Goal: Task Accomplishment & Management: Complete application form

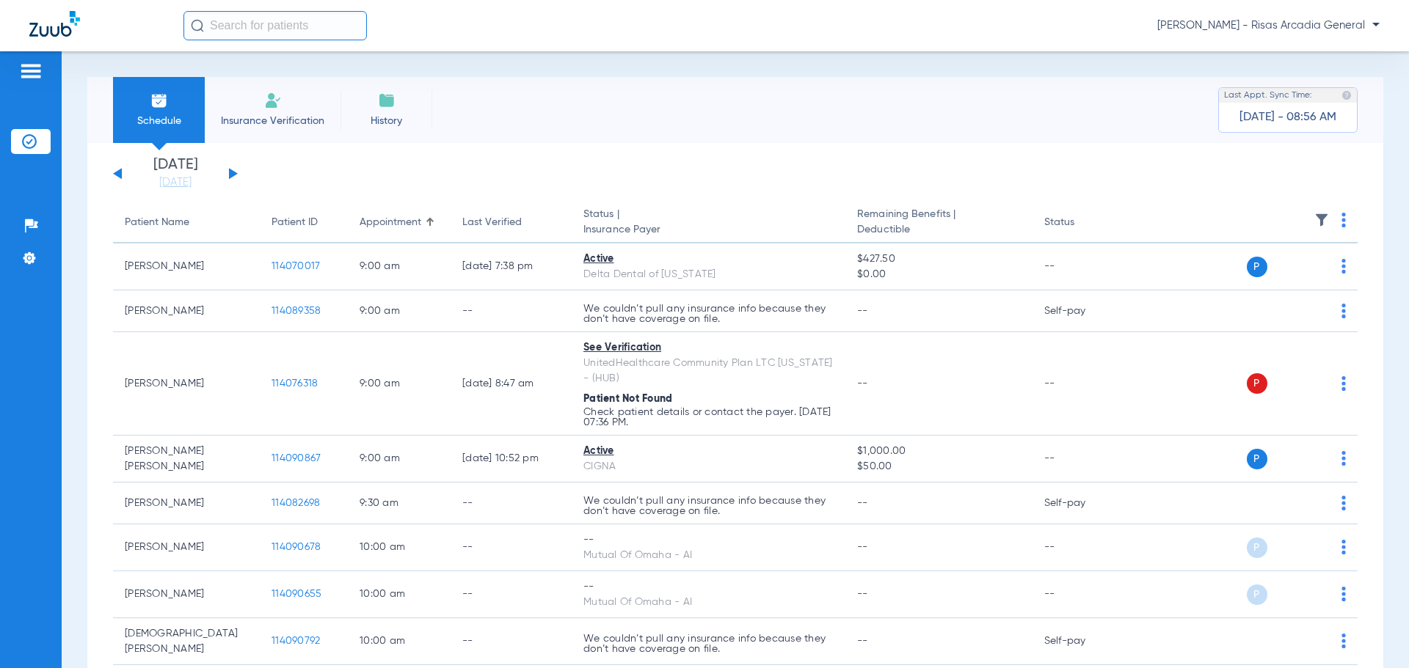
click at [265, 108] on img at bounding box center [273, 101] width 18 height 18
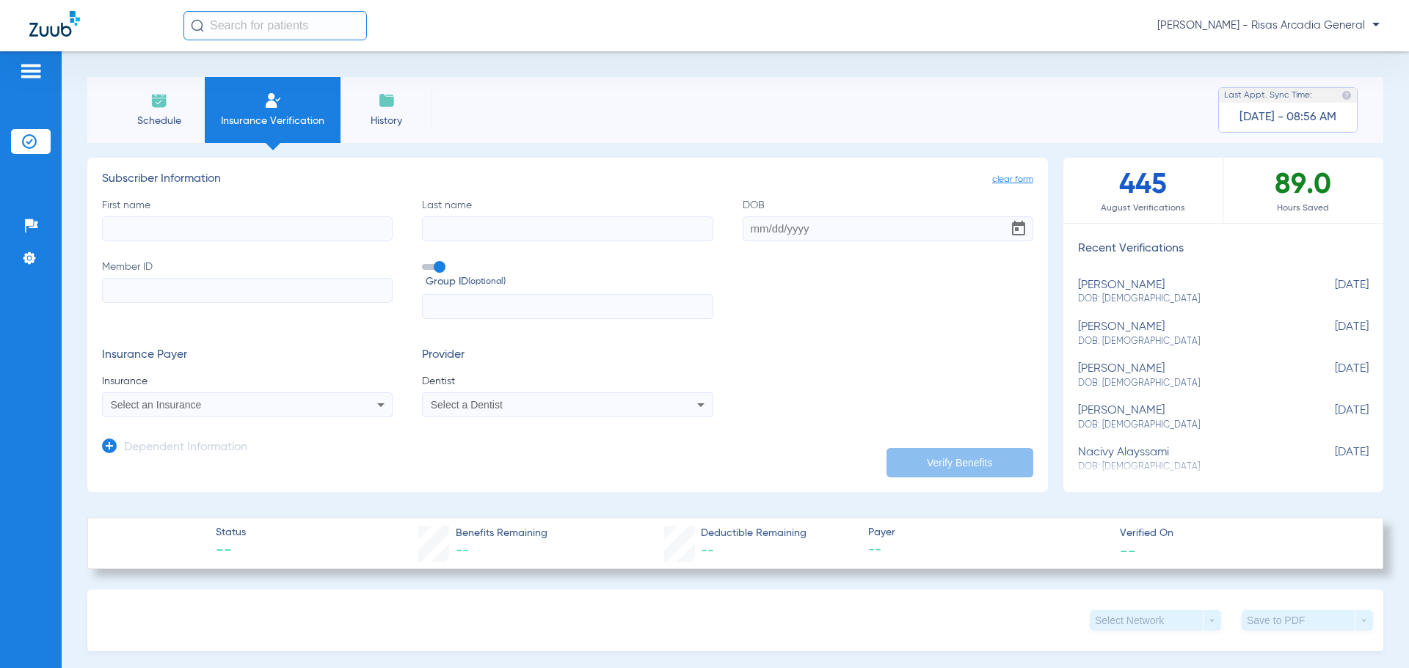
click at [305, 227] on input "First name" at bounding box center [247, 228] width 291 height 25
type input "[PERSON_NAME]"
click at [602, 233] on input "Last name" at bounding box center [567, 228] width 291 height 25
type input "[PERSON_NAME]"
click at [186, 286] on input "Member ID" at bounding box center [247, 290] width 291 height 25
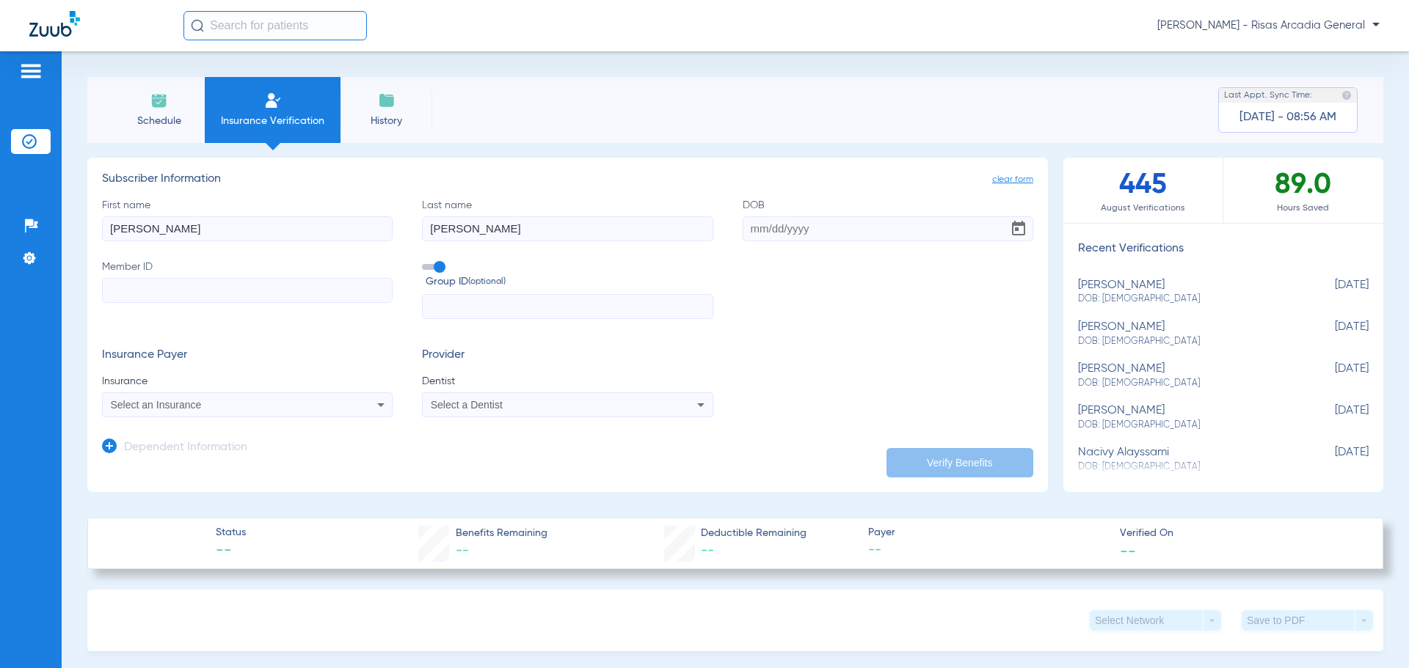
paste input "U96969517"
type input "U96969517"
click at [839, 231] on input "DOB" at bounding box center [887, 228] width 291 height 25
type input "[DATE]"
click at [201, 392] on mat-select "Select an Insurance" at bounding box center [247, 404] width 291 height 25
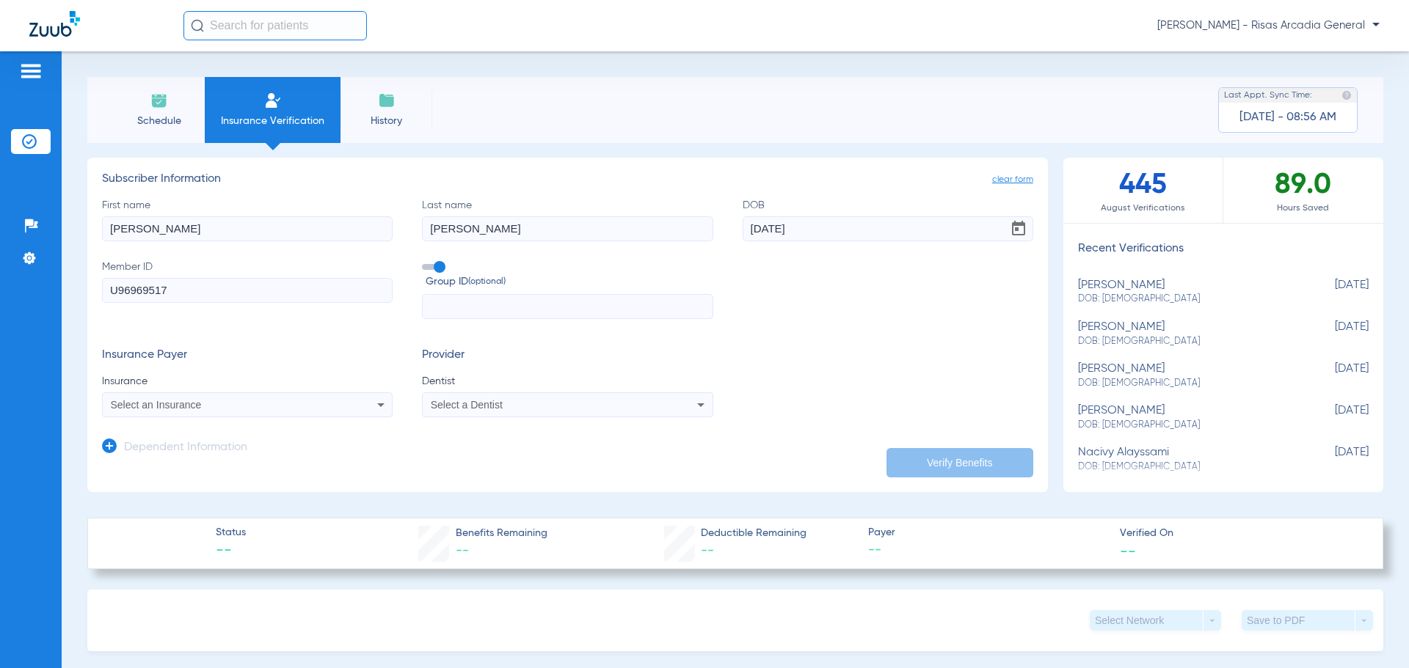
click at [201, 401] on span "Select an Insurance" at bounding box center [156, 405] width 91 height 12
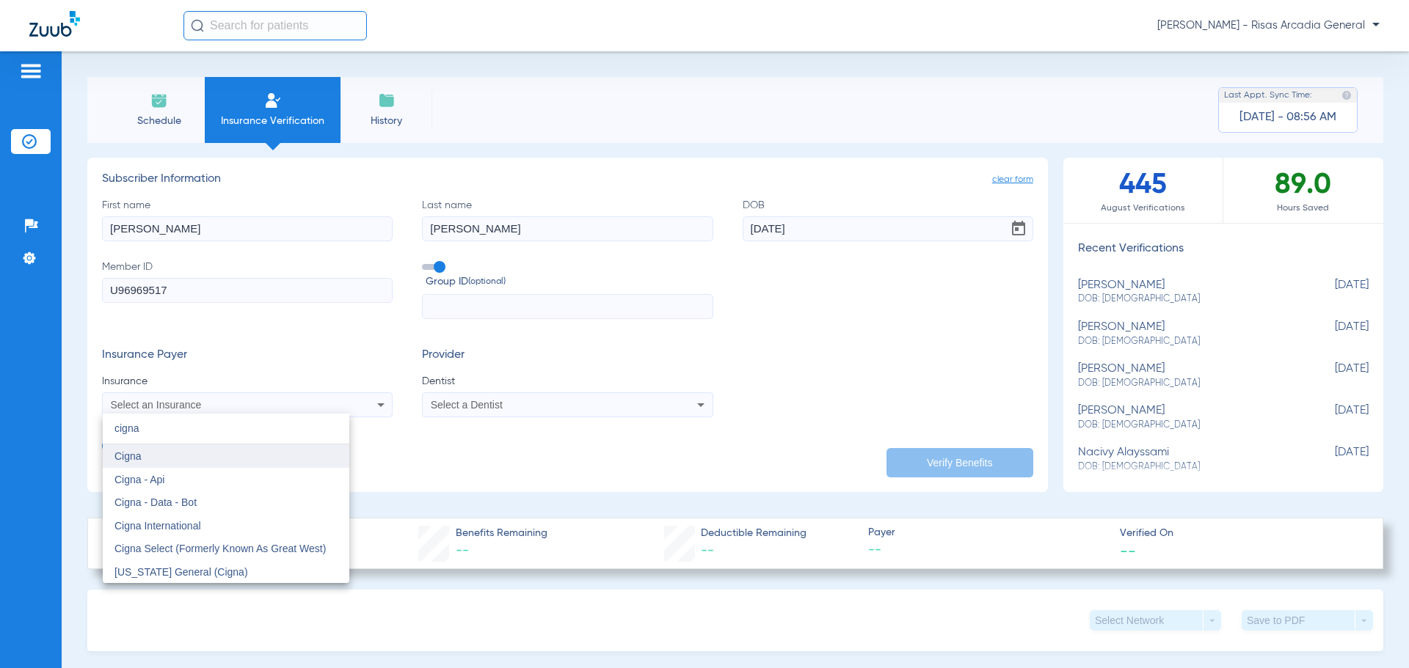
type input "cigna"
click at [136, 454] on span "Cigna" at bounding box center [127, 456] width 27 height 12
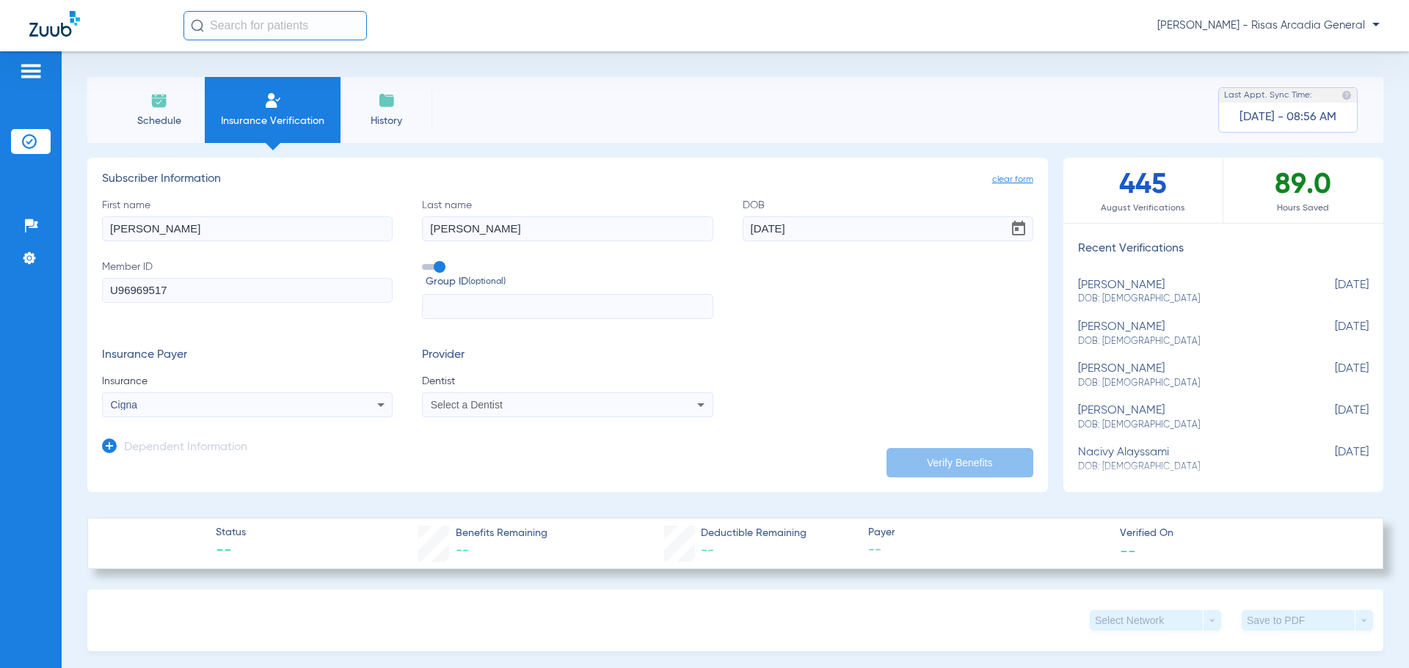
click at [476, 404] on span "Select a Dentist" at bounding box center [467, 405] width 72 height 12
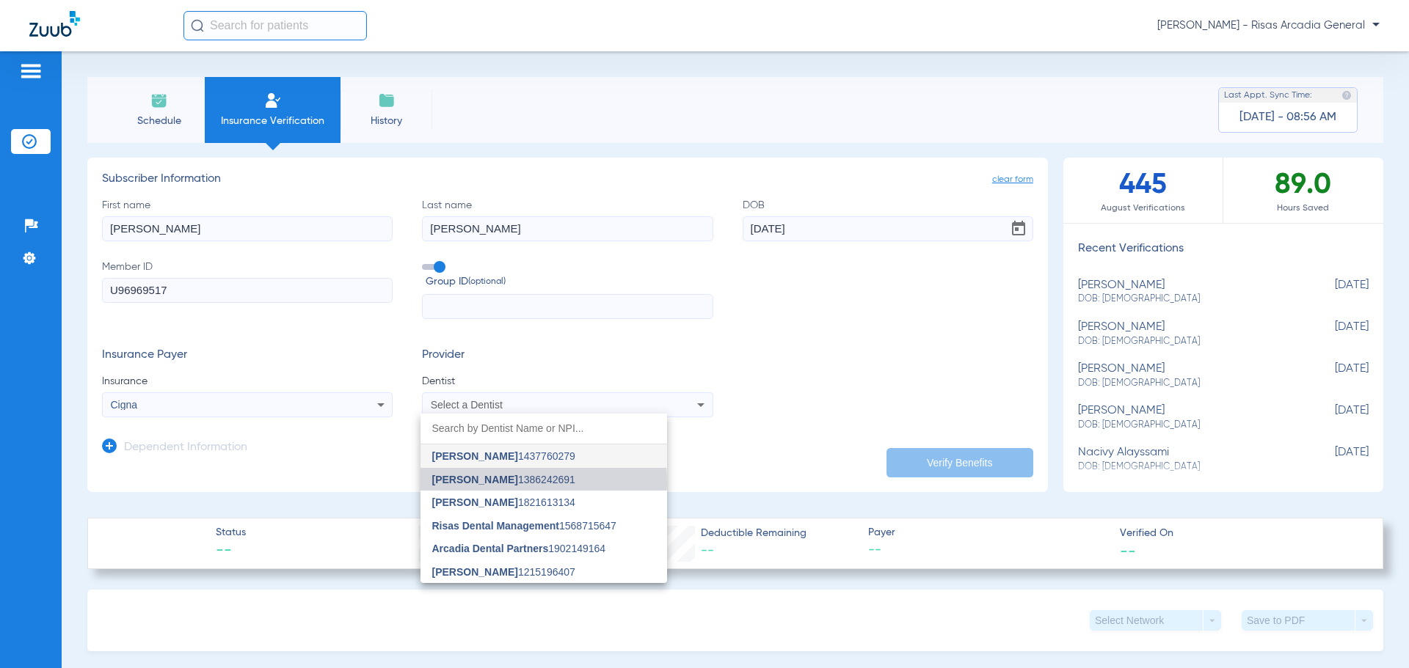
click at [496, 483] on span "[PERSON_NAME]" at bounding box center [475, 480] width 86 height 12
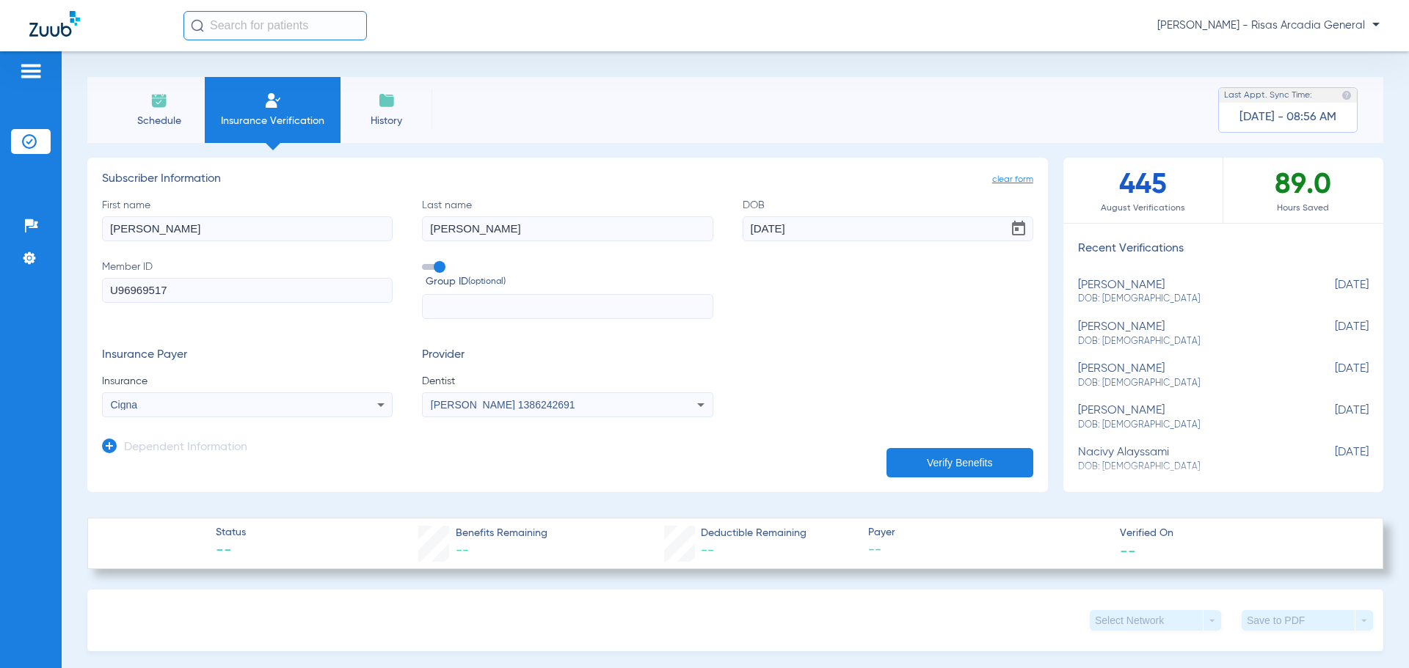
click at [886, 460] on button "Verify Benefits" at bounding box center [959, 462] width 147 height 29
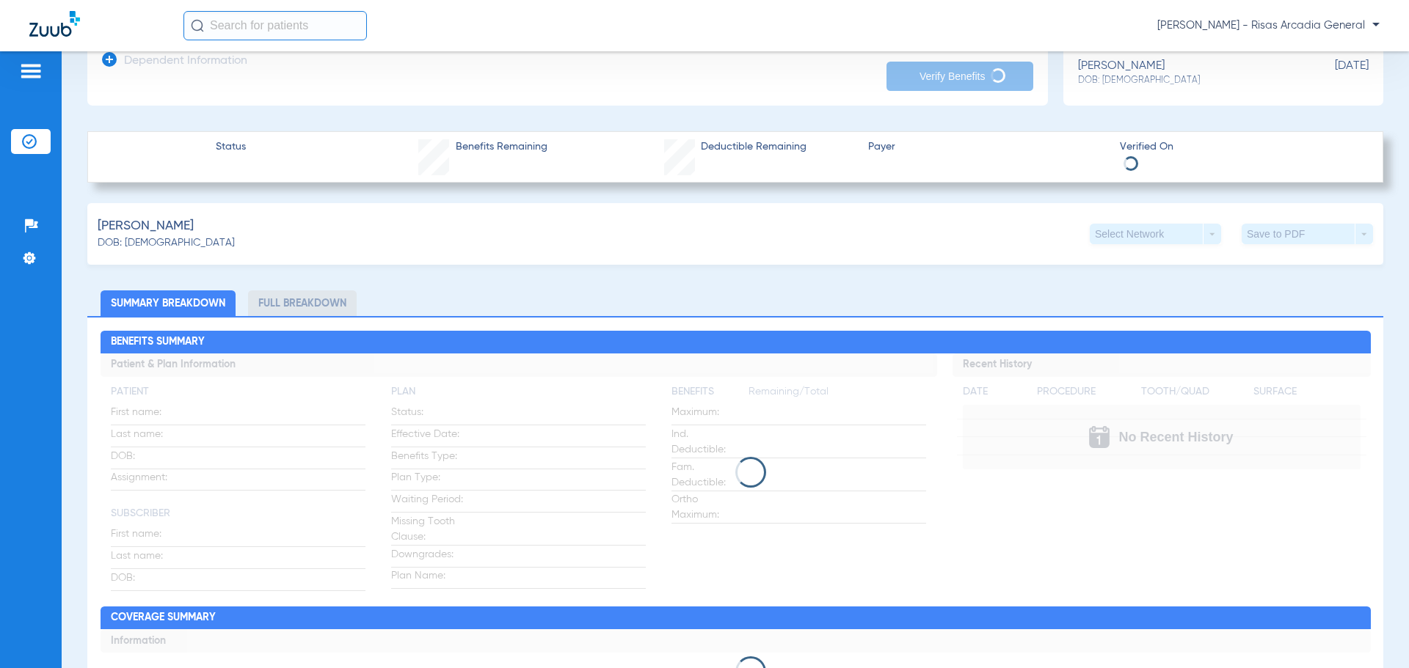
scroll to position [514, 0]
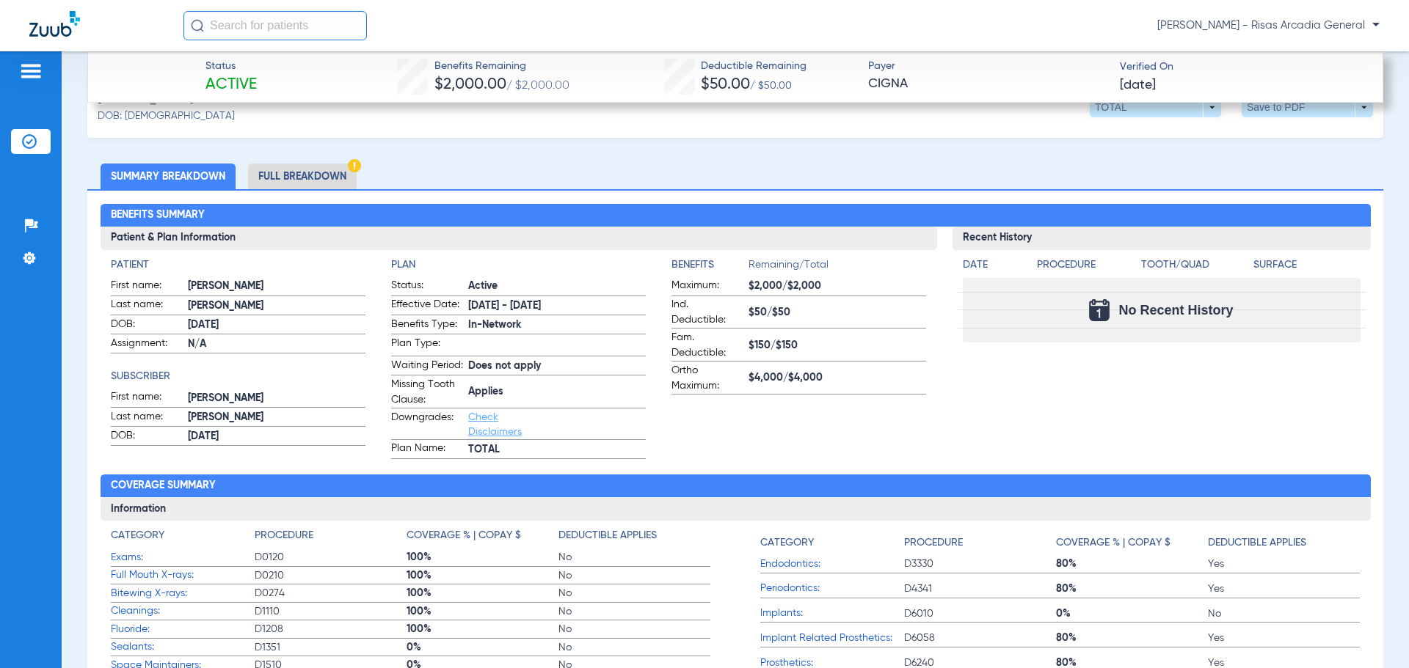
click at [323, 164] on li "Full Breakdown" at bounding box center [302, 177] width 109 height 26
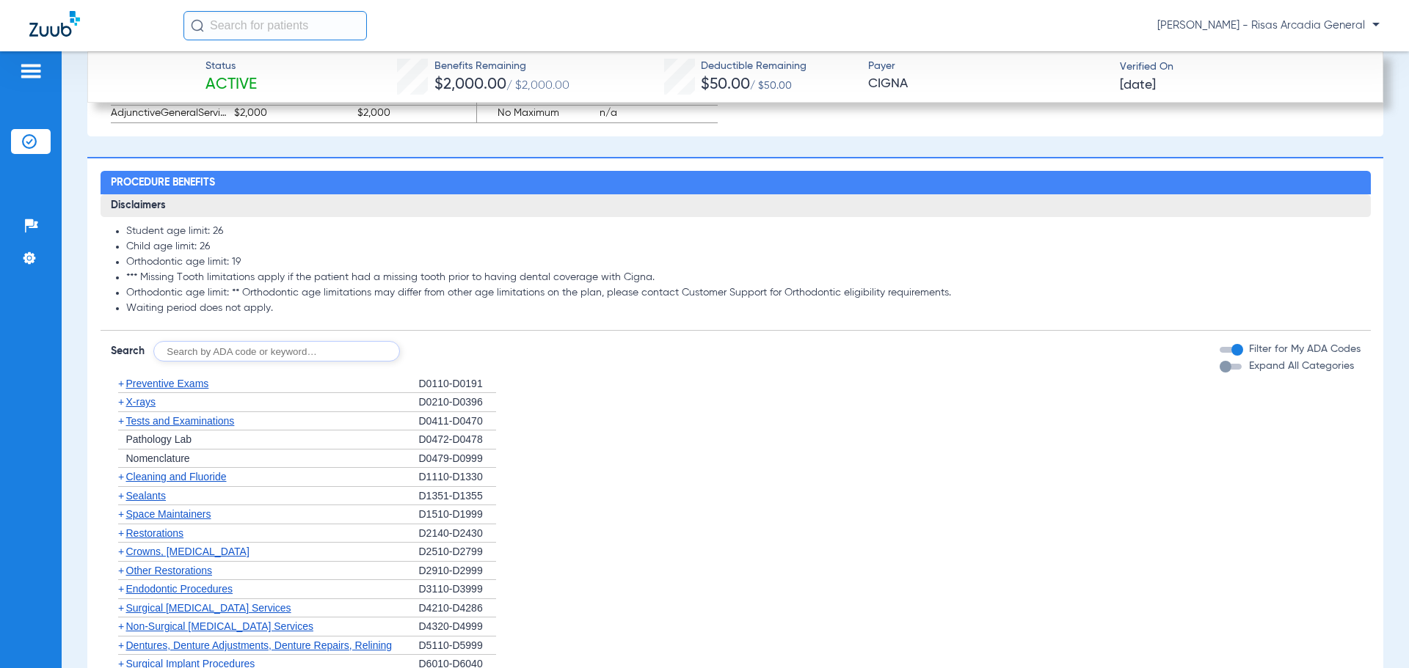
scroll to position [1614, 0]
click at [166, 389] on span "Preventive Exams" at bounding box center [167, 383] width 83 height 12
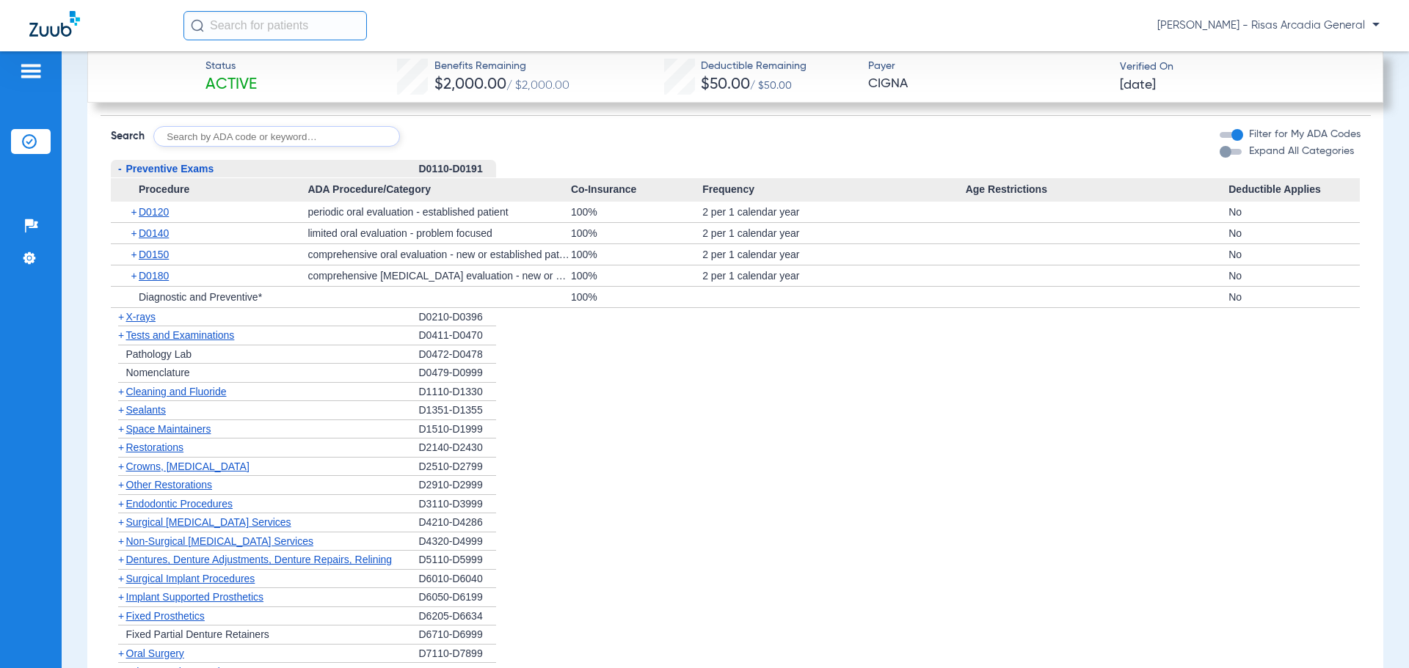
scroll to position [1907, 0]
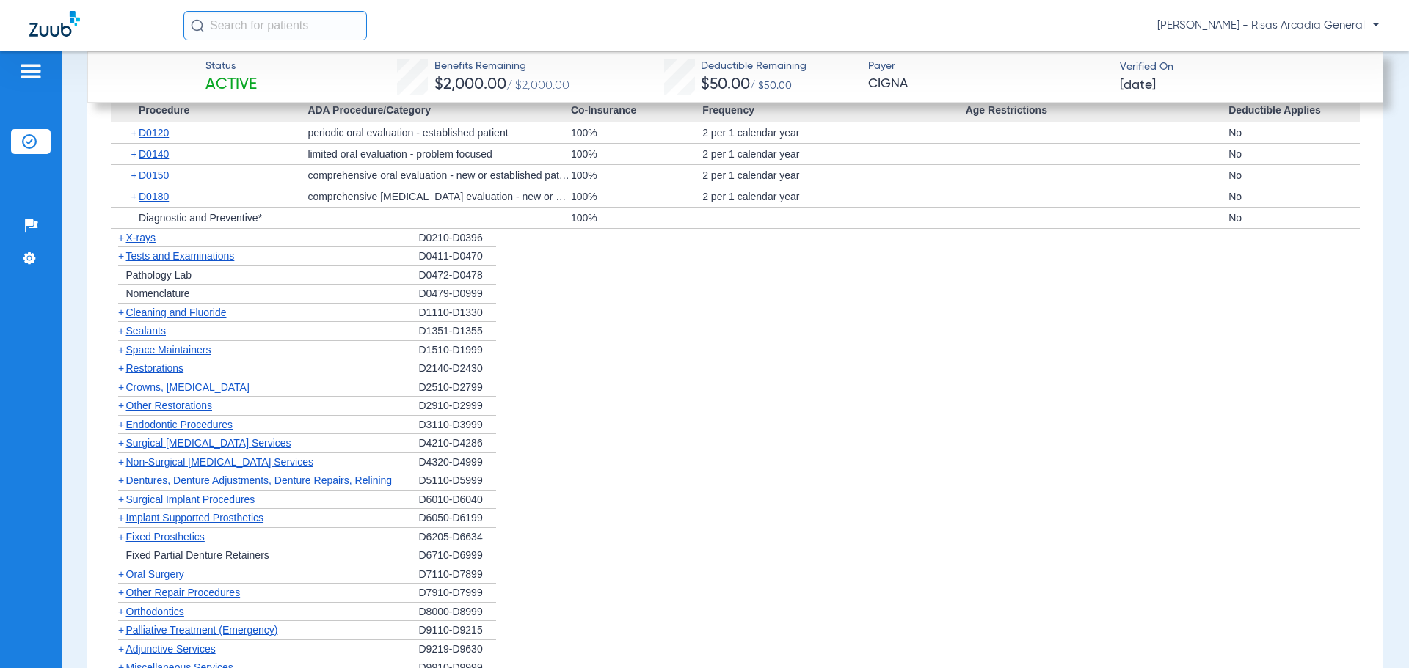
click at [175, 318] on span "Cleaning and Fluoride" at bounding box center [176, 313] width 101 height 12
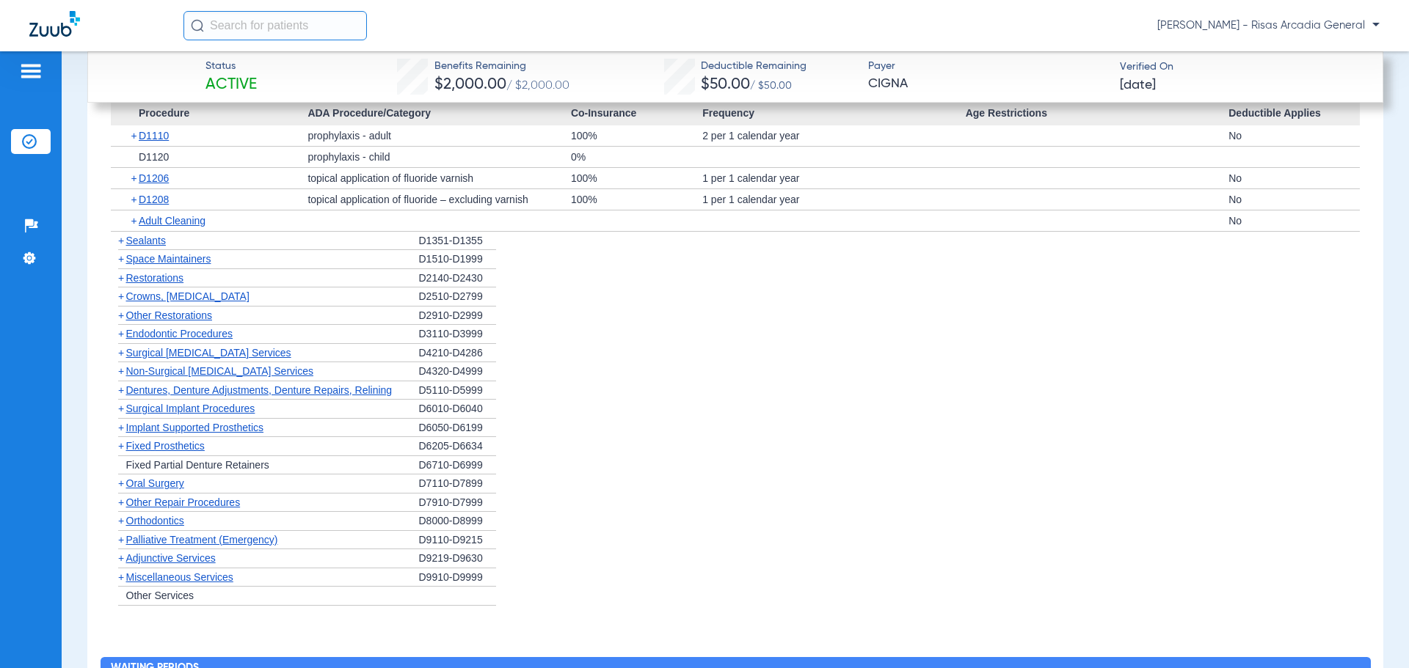
scroll to position [2128, 0]
click at [169, 283] on span "Restorations" at bounding box center [155, 277] width 58 height 12
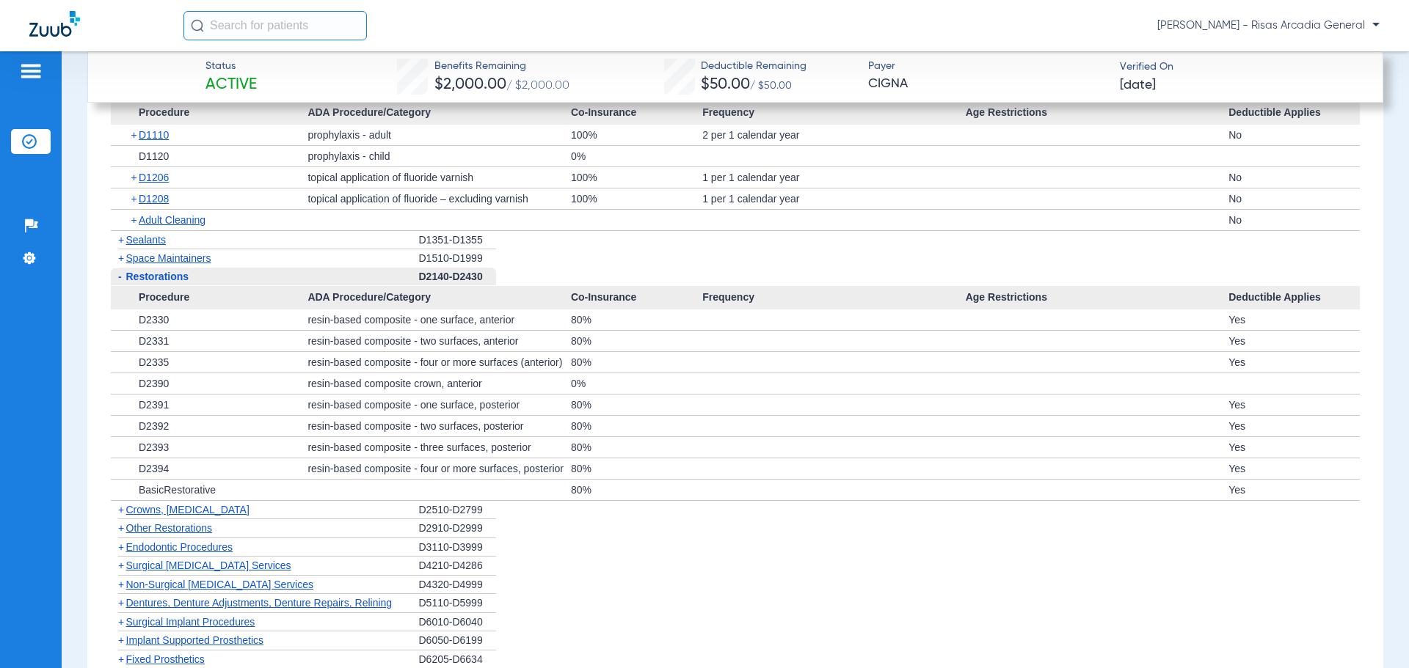
click at [169, 282] on span "Restorations" at bounding box center [157, 277] width 63 height 12
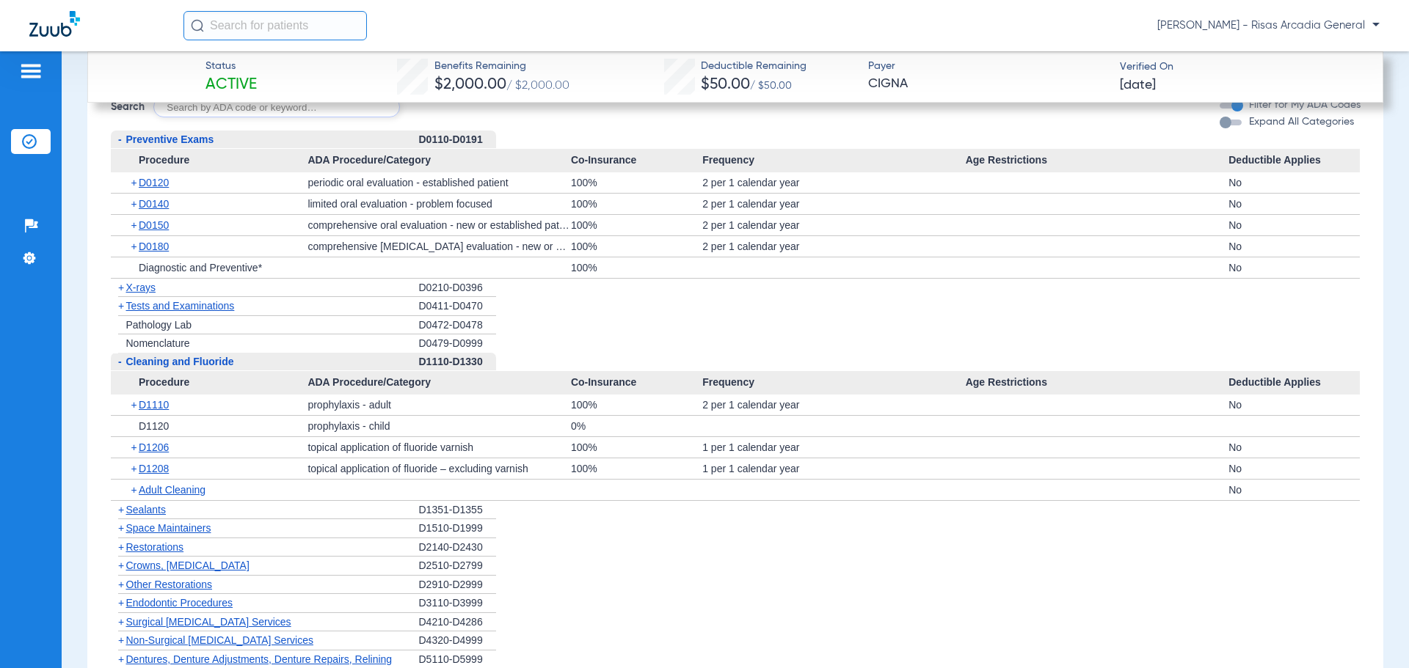
scroll to position [1834, 0]
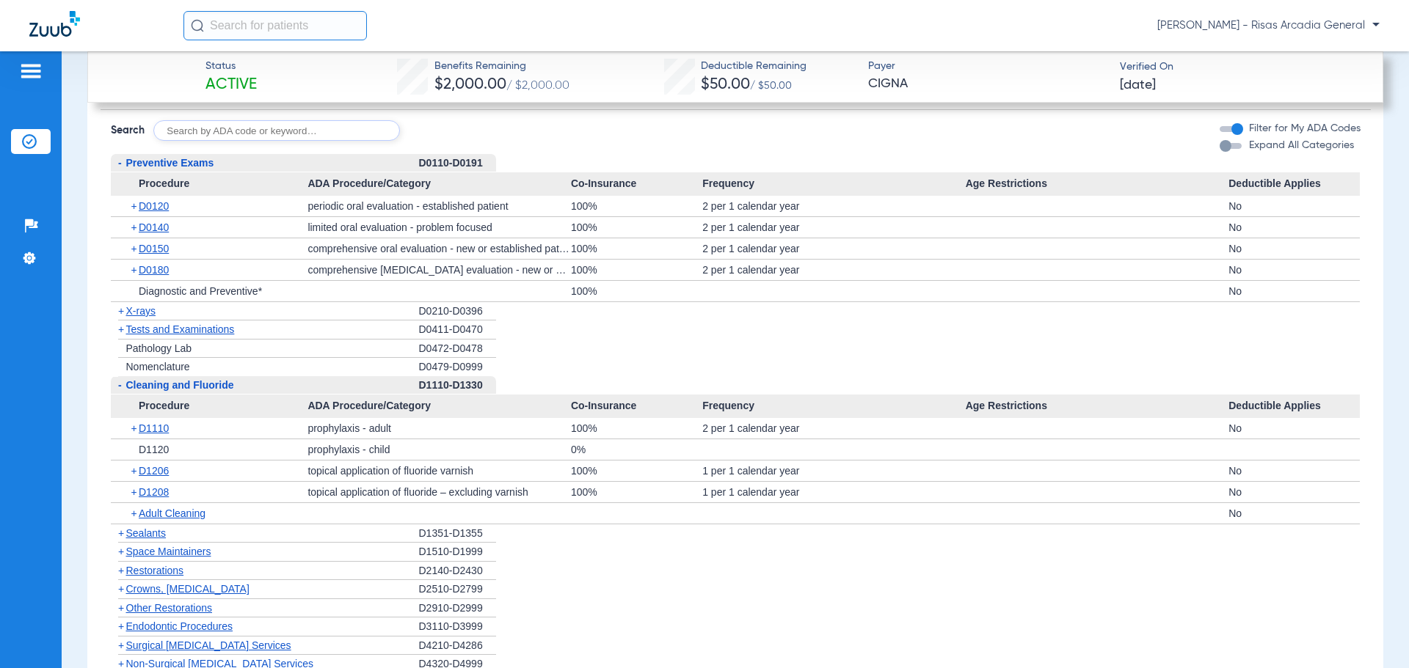
click at [144, 317] on div "+ X-rays" at bounding box center [265, 311] width 308 height 19
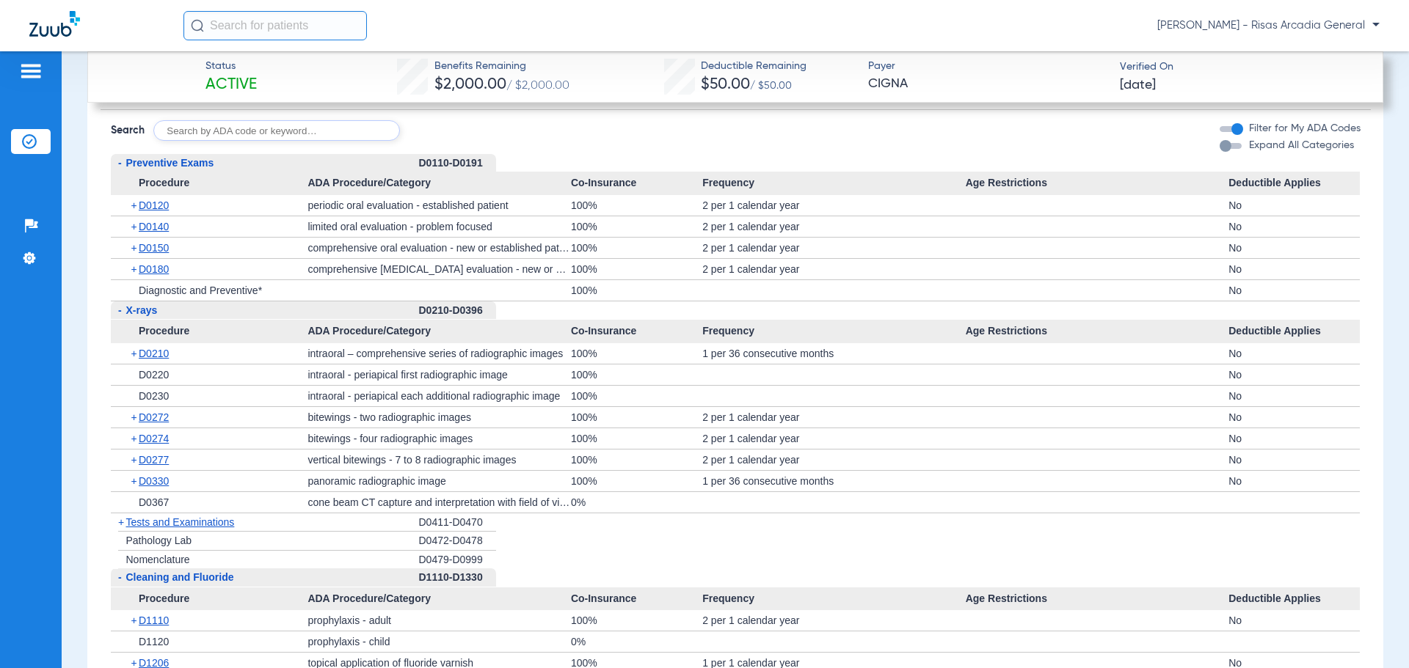
click at [144, 316] on span "X-rays" at bounding box center [142, 310] width 32 height 12
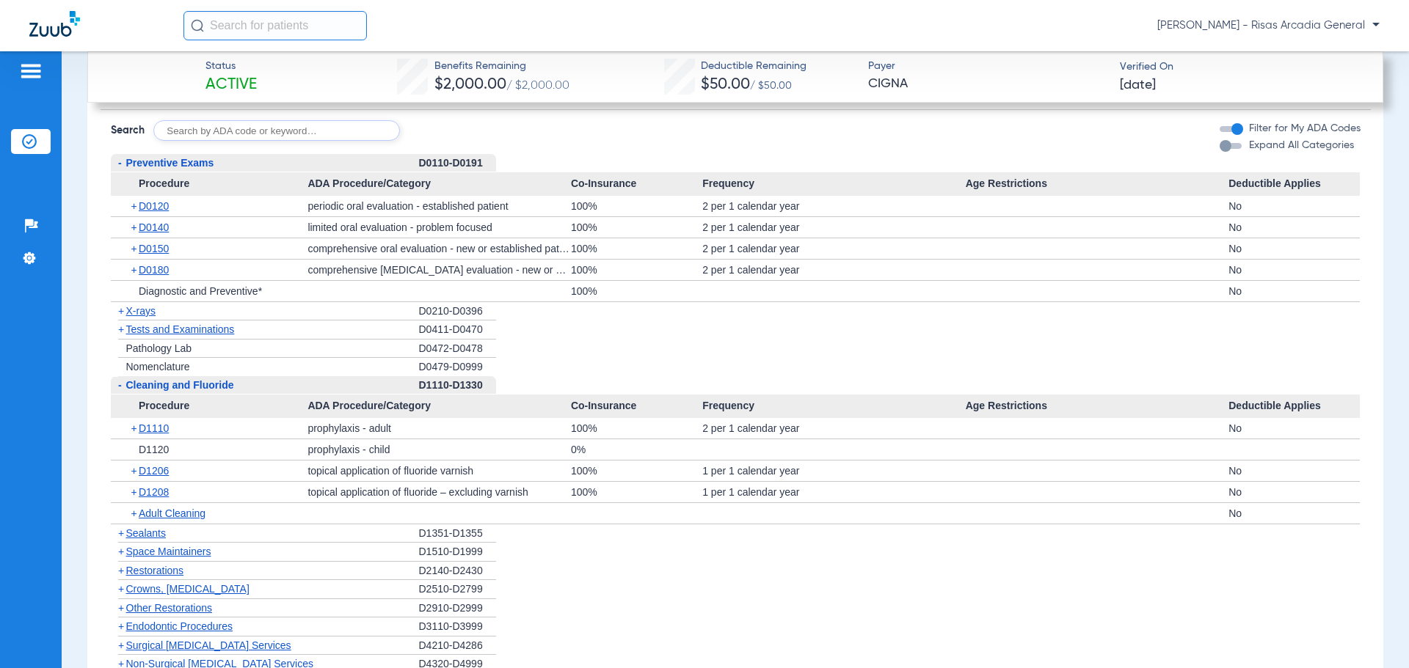
click at [144, 317] on span "X-rays" at bounding box center [140, 311] width 29 height 12
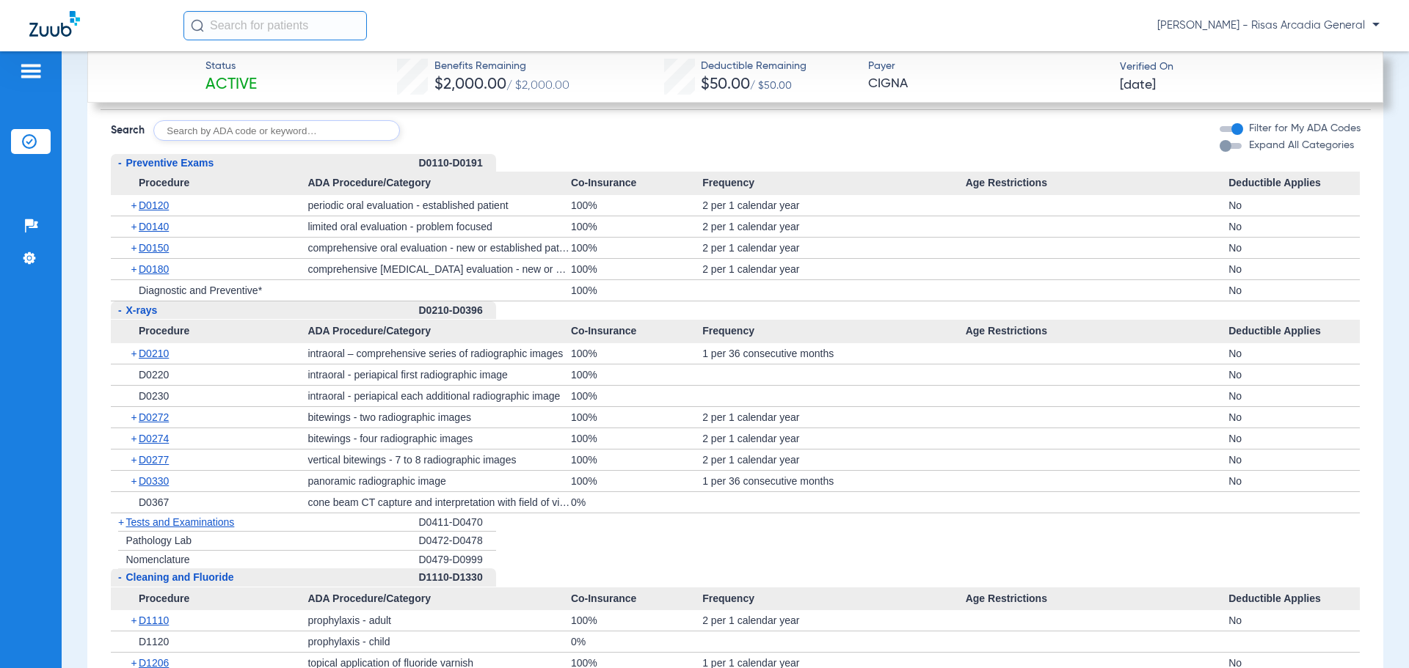
click at [731, 513] on div at bounding box center [833, 502] width 263 height 21
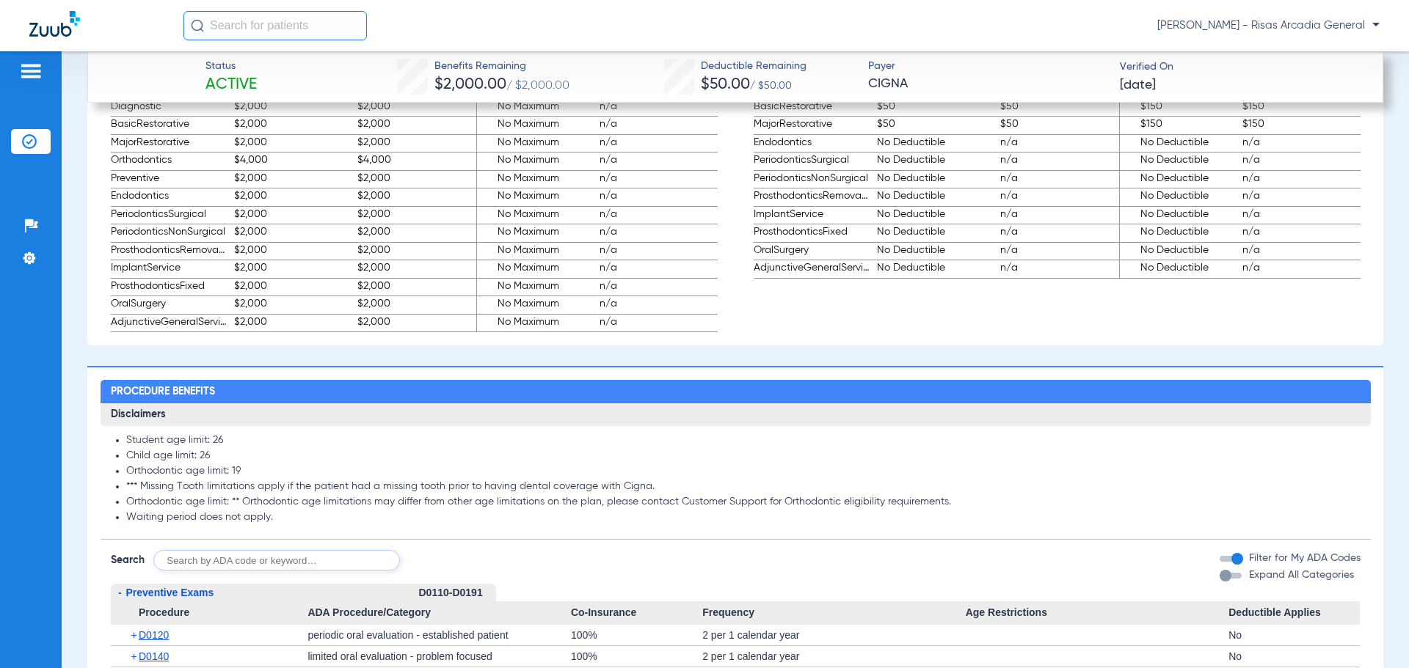
scroll to position [1541, 0]
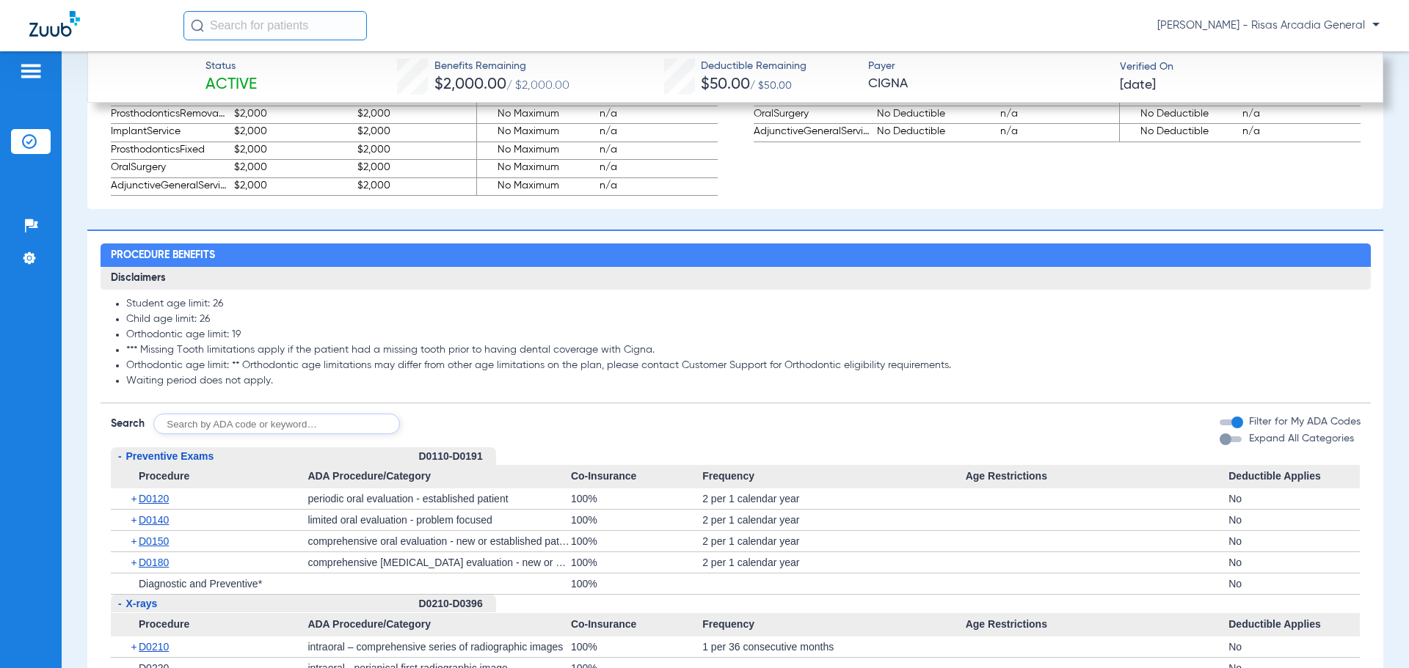
drag, startPoint x: 139, startPoint y: 356, endPoint x: 654, endPoint y: 362, distance: 515.8
click at [654, 357] on li "*** Missing Tooth limitations apply if the patient had a missing tooth prior to…" at bounding box center [743, 350] width 1234 height 13
click at [662, 342] on li "Orthodontic age limit: 19" at bounding box center [743, 335] width 1234 height 13
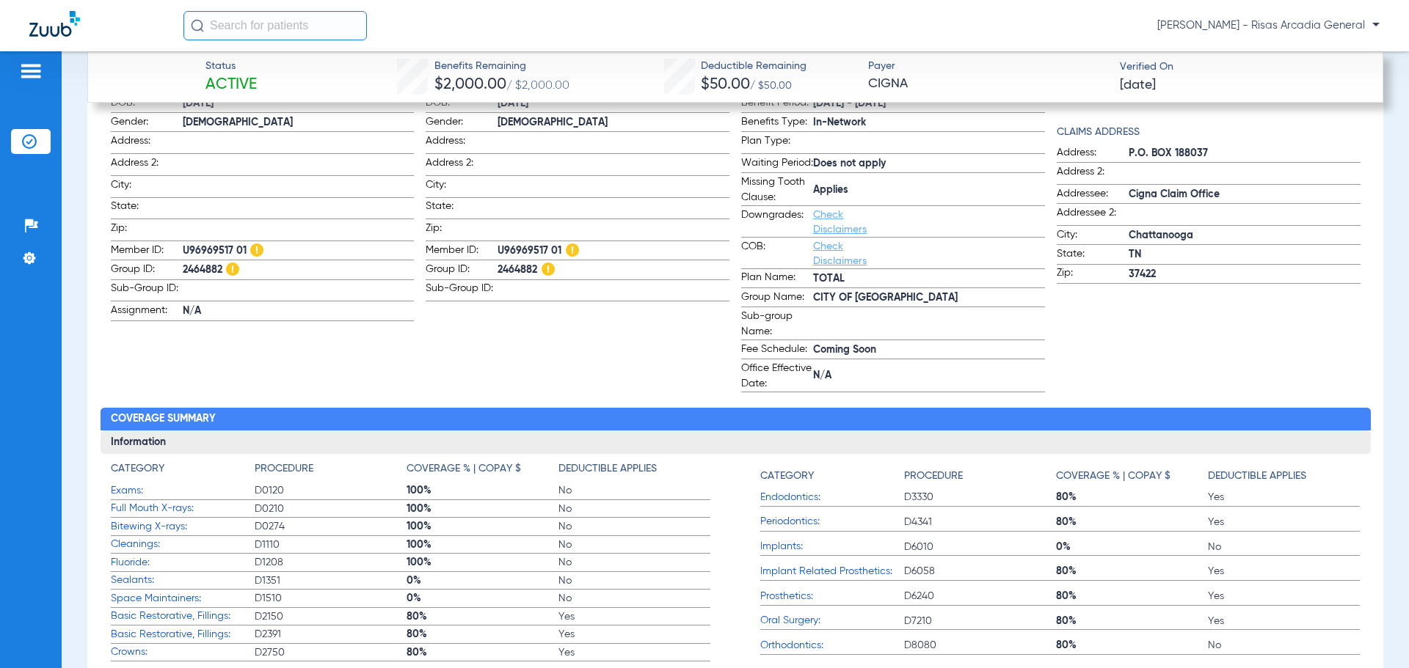
scroll to position [588, 0]
